Goal: Book appointment/travel/reservation

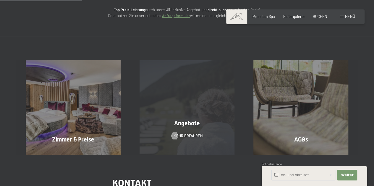
scroll to position [89, 0]
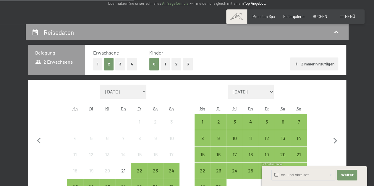
click at [174, 65] on button "2" at bounding box center [176, 64] width 10 height 12
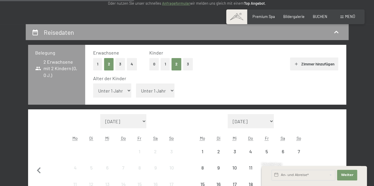
click at [120, 89] on select "Unter 1 Jahr 1 Jahr 2 Jahre 3 Jahre 4 Jahre 5 Jahre 6 Jahre 7 Jahre 8 Jahre 9 J…" at bounding box center [112, 91] width 38 height 14
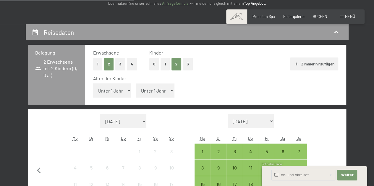
select select "3"
click at [93, 84] on select "Unter 1 Jahr 1 Jahr 2 Jahre 3 Jahre 4 Jahre 5 Jahre 6 Jahre 7 Jahre 8 Jahre 9 J…" at bounding box center [112, 91] width 38 height 14
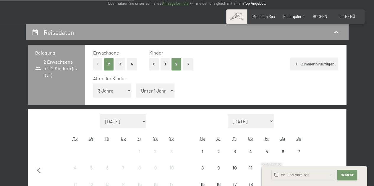
click at [157, 91] on select "Unter 1 Jahr 1 Jahr 2 Jahre 3 Jahre 4 Jahre 5 Jahre 6 Jahre 7 Jahre 8 Jahre 9 J…" at bounding box center [155, 91] width 38 height 14
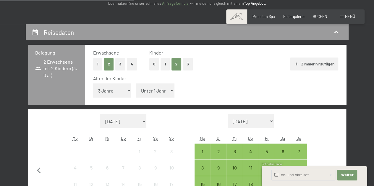
select select "5"
click at [136, 84] on select "Unter 1 Jahr 1 Jahr 2 Jahre 3 Jahre 4 Jahre 5 Jahre 6 Jahre 7 Jahre 8 Jahre 9 J…" at bounding box center [155, 91] width 38 height 14
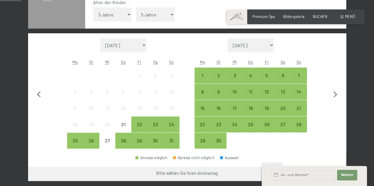
scroll to position [177, 0]
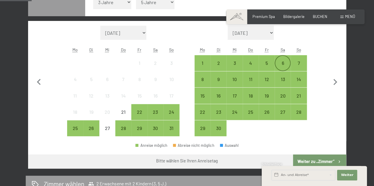
click at [281, 64] on div "6" at bounding box center [282, 68] width 15 height 15
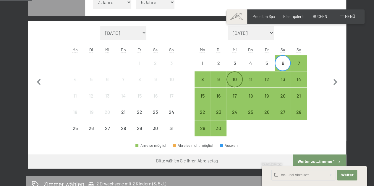
click at [236, 79] on div "10" at bounding box center [234, 84] width 15 height 15
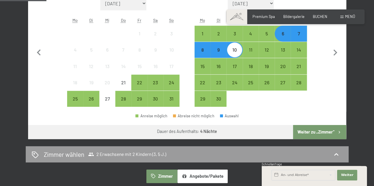
click at [322, 131] on button "Weiter zu „Zimmer“" at bounding box center [319, 132] width 53 height 14
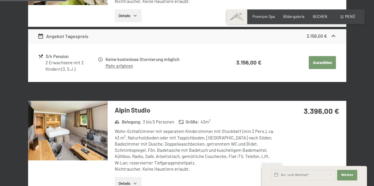
scroll to position [231, 0]
